Goal: Task Accomplishment & Management: Manage account settings

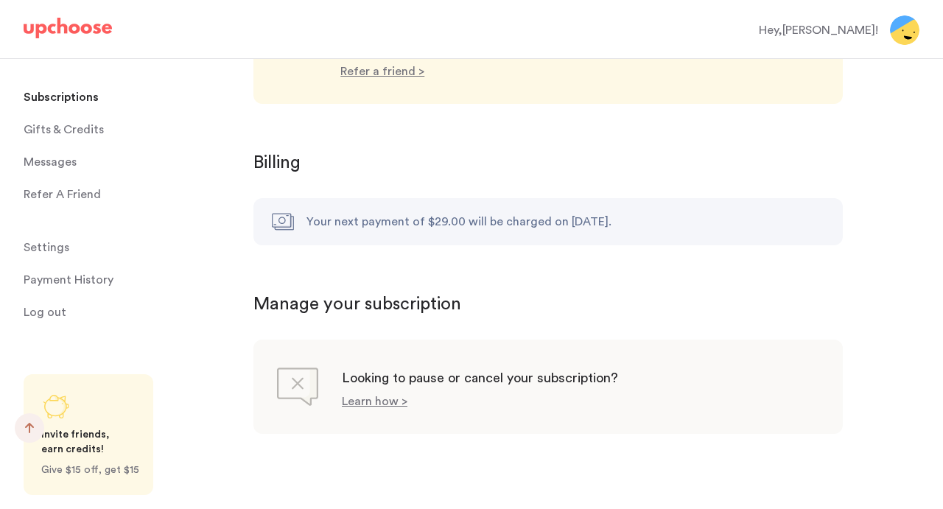
scroll to position [1438, 0]
click at [372, 395] on p "Learn how >" at bounding box center [375, 401] width 66 height 12
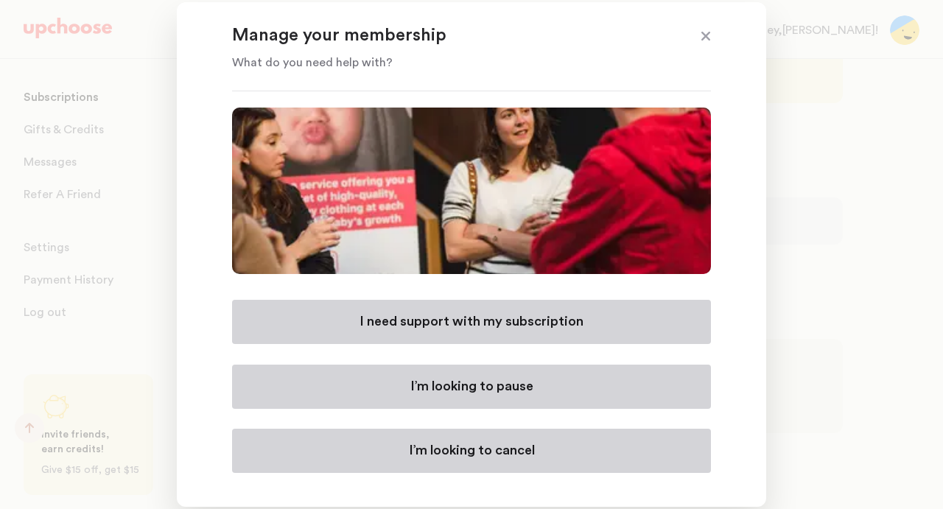
click at [403, 456] on button "I’m looking to cancel" at bounding box center [471, 451] width 479 height 44
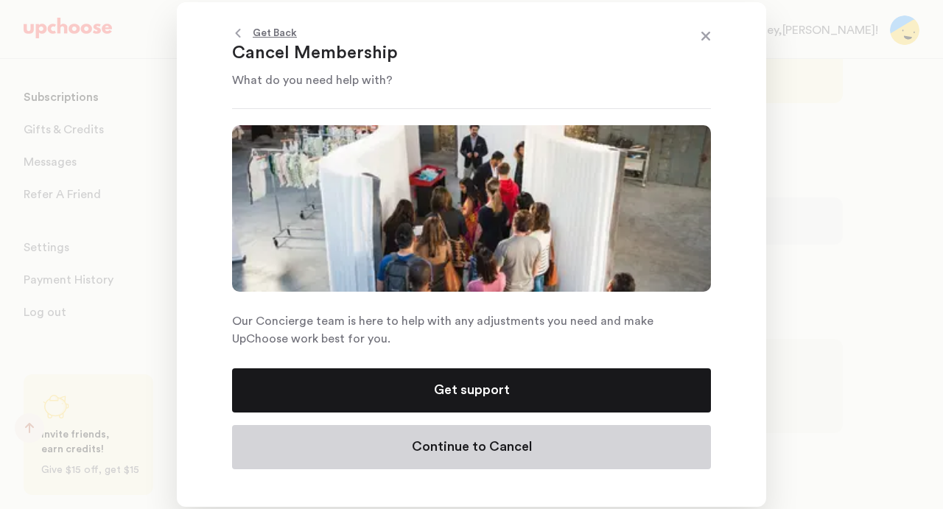
click at [399, 440] on button "Continue to Cancel" at bounding box center [471, 447] width 479 height 44
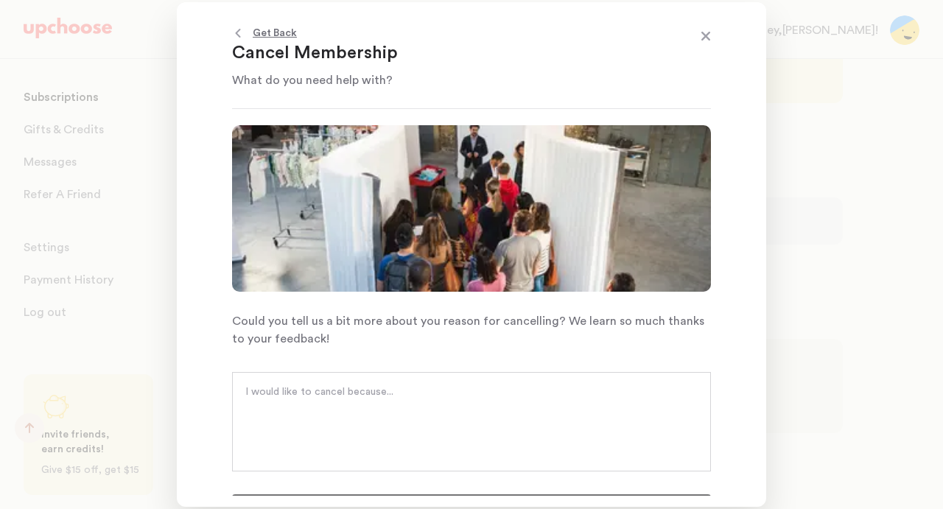
scroll to position [28, 0]
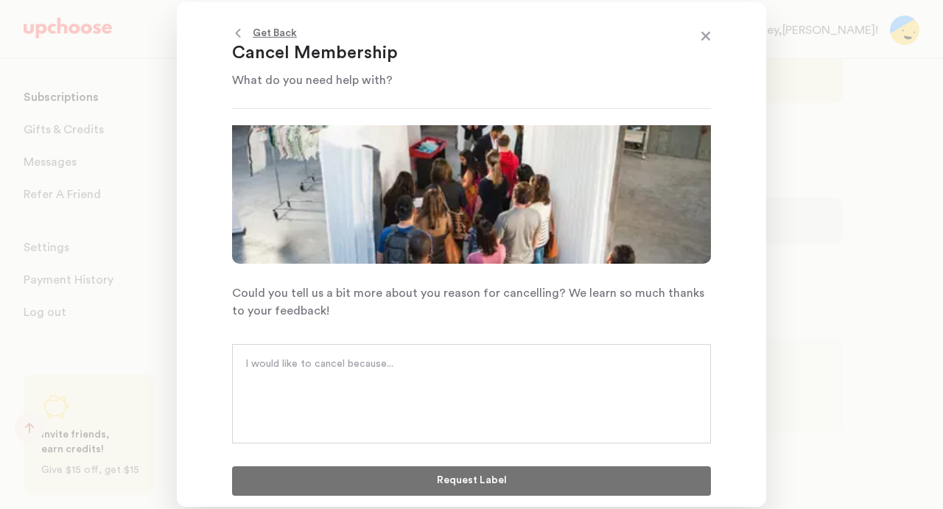
click at [379, 378] on textarea at bounding box center [471, 379] width 452 height 44
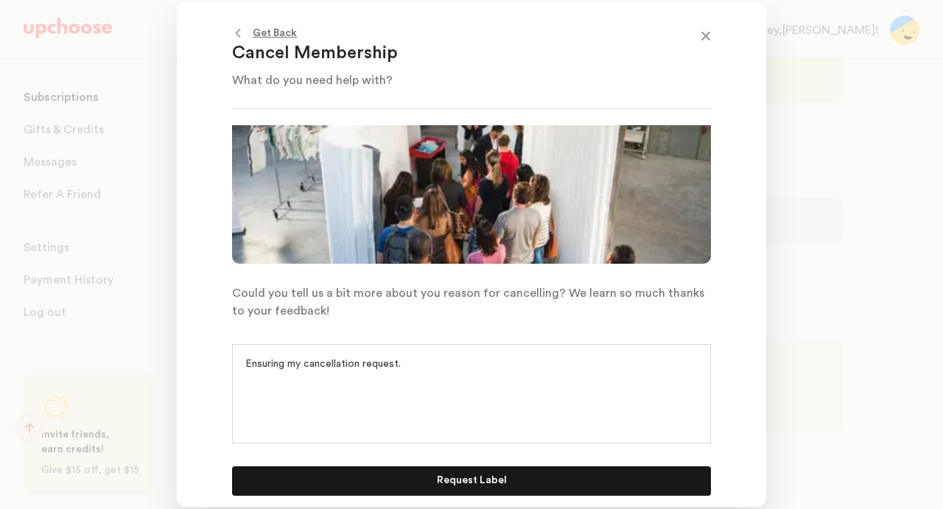
type textarea "Ensuring my cancellation request."
click at [422, 475] on button "Request Label" at bounding box center [471, 480] width 479 height 29
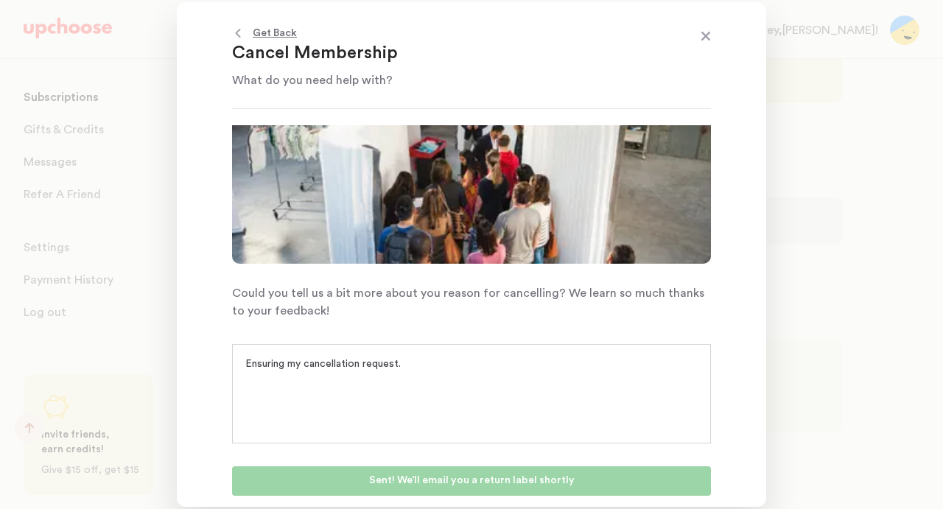
click at [708, 37] on span at bounding box center [705, 37] width 19 height 19
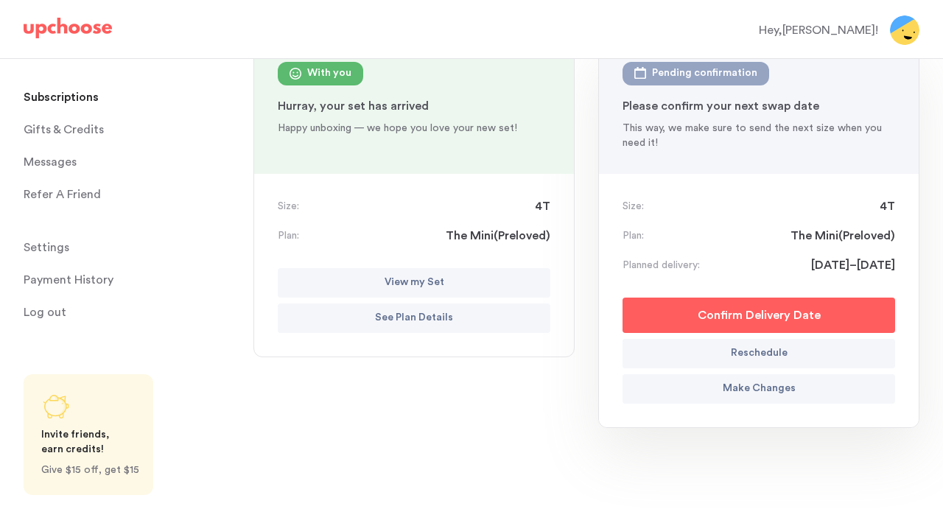
scroll to position [0, 0]
